Goal: Contribute content: Add original content to the website for others to see

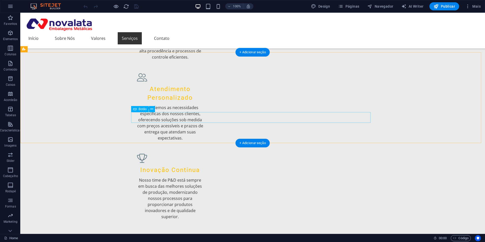
scroll to position [651, 0]
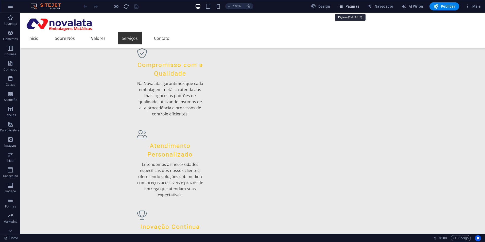
click at [356, 4] on span "Páginas" at bounding box center [348, 6] width 21 height 5
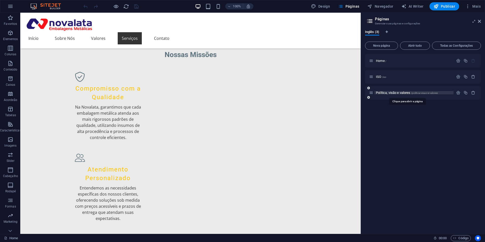
click at [395, 91] on span "Política, visão e valores /politica-visao-e-valores" at bounding box center [407, 93] width 62 height 4
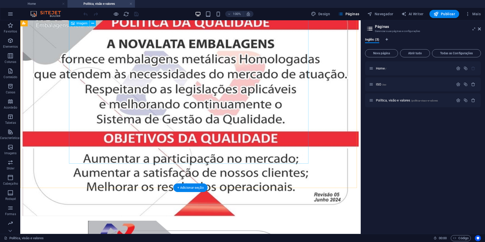
scroll to position [606, 0]
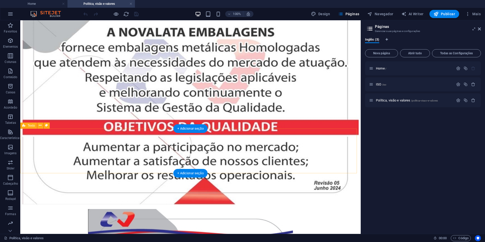
click at [41, 126] on icon at bounding box center [40, 125] width 3 height 5
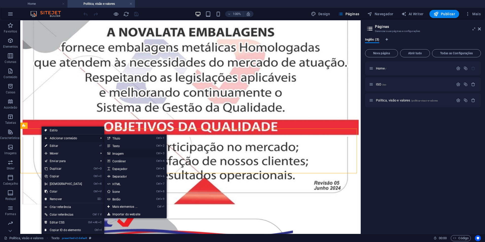
click at [121, 153] on link "Ctrl 3 Imagem" at bounding box center [126, 154] width 44 height 8
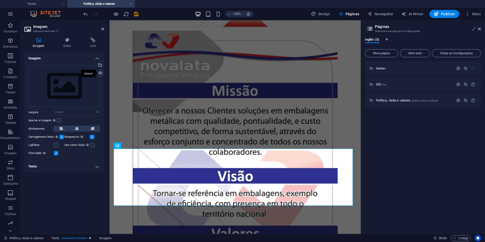
click at [102, 73] on div "Upload" at bounding box center [100, 74] width 8 height 8
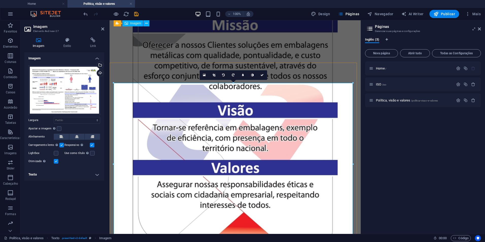
scroll to position [665, 0]
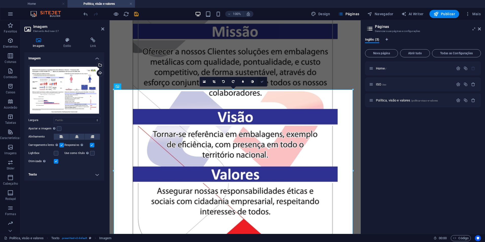
click at [263, 81] on icon at bounding box center [262, 81] width 3 height 3
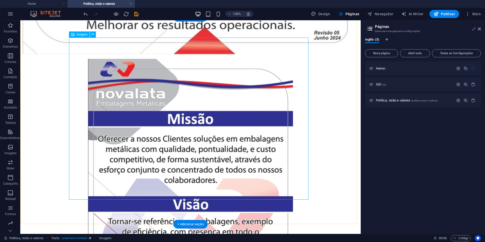
scroll to position [817, 0]
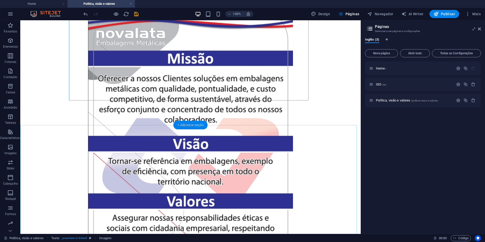
click at [197, 124] on div "+ Adicionar seção" at bounding box center [190, 125] width 34 height 9
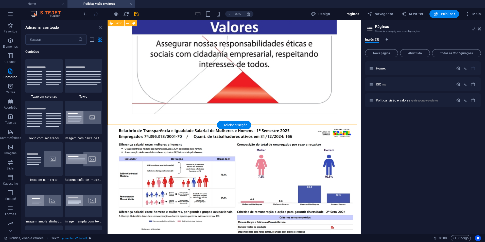
click at [193, 119] on div at bounding box center [234, 207] width 249 height 177
click at [99, 27] on icon "close panel" at bounding box center [100, 28] width 6 height 6
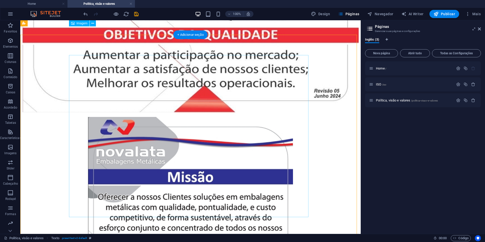
scroll to position [639, 0]
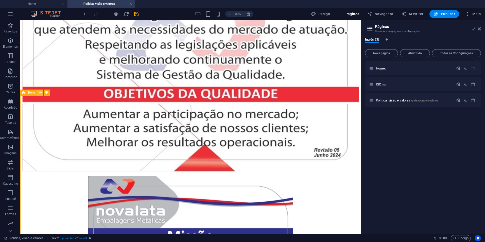
click at [40, 93] on icon at bounding box center [40, 92] width 3 height 5
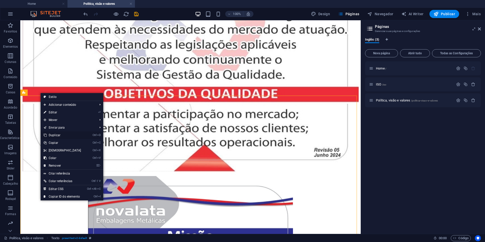
click at [64, 135] on link "Ctrl D Duplicar" at bounding box center [63, 135] width 44 height 8
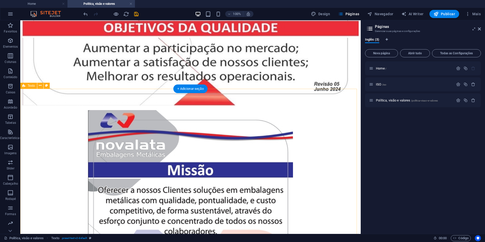
scroll to position [918, 0]
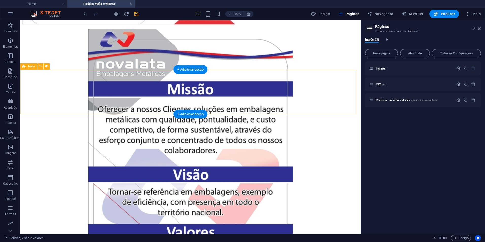
scroll to position [754, 0]
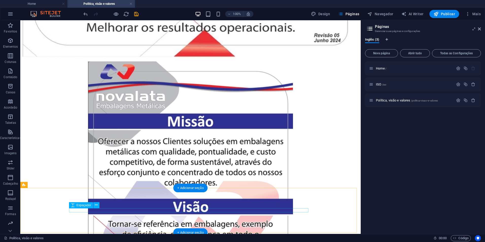
drag, startPoint x: 165, startPoint y: 209, endPoint x: 155, endPoint y: 209, distance: 9.6
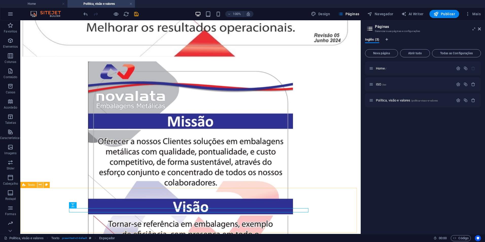
click at [39, 184] on icon at bounding box center [40, 184] width 3 height 5
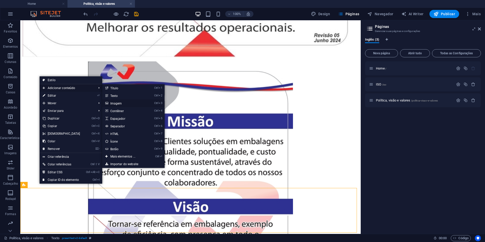
click at [118, 103] on link "Ctrl 3 Imagem" at bounding box center [124, 103] width 44 height 8
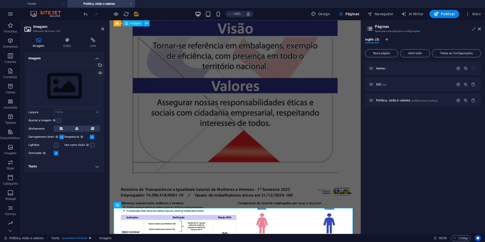
scroll to position [753, 0]
click at [99, 73] on div "Upload" at bounding box center [100, 74] width 8 height 8
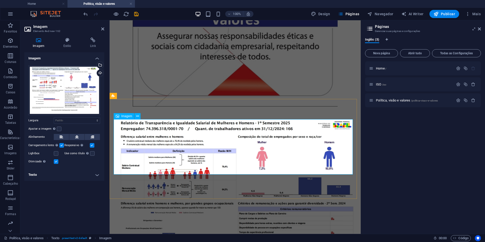
scroll to position [862, 0]
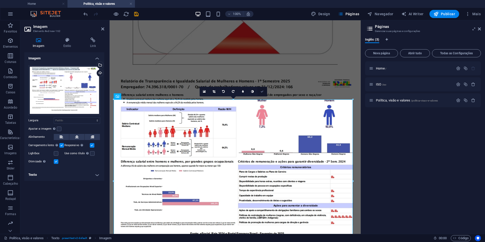
click at [263, 91] on icon at bounding box center [262, 91] width 3 height 3
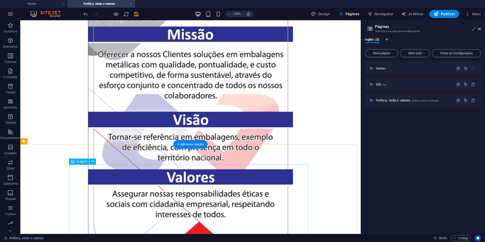
scroll to position [862, 0]
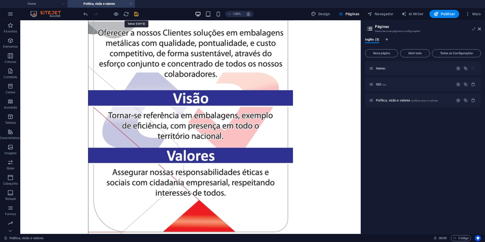
click at [136, 14] on icon "save" at bounding box center [136, 14] width 6 height 6
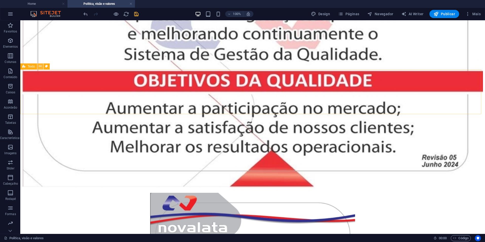
click at [40, 67] on icon at bounding box center [40, 66] width 3 height 5
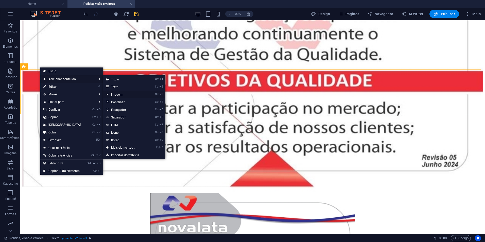
click at [123, 93] on link "Ctrl 3 Imagem" at bounding box center [125, 95] width 44 height 8
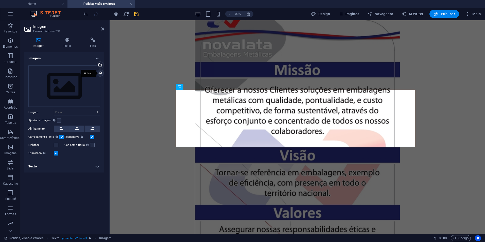
click at [99, 74] on div "Upload" at bounding box center [100, 74] width 8 height 8
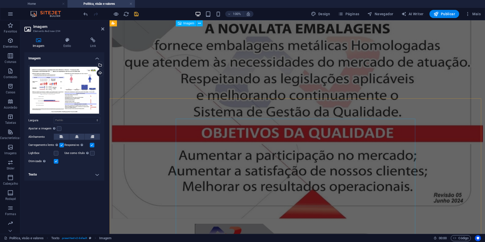
scroll to position [636, 0]
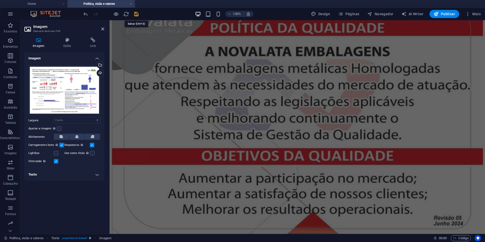
click at [136, 14] on icon "save" at bounding box center [136, 14] width 6 height 6
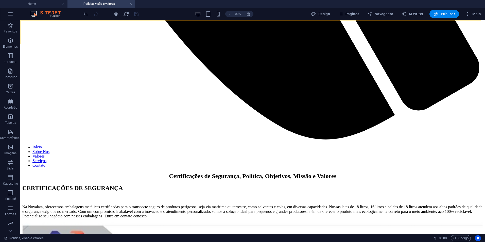
scroll to position [502, 0]
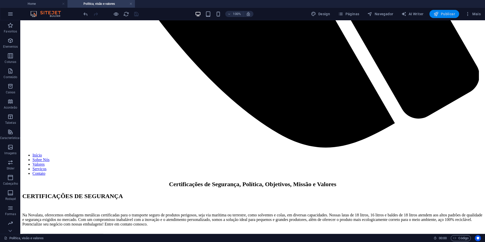
click at [448, 15] on span "Publicar" at bounding box center [445, 13] width 22 height 5
